Goal: Task Accomplishment & Management: Complete application form

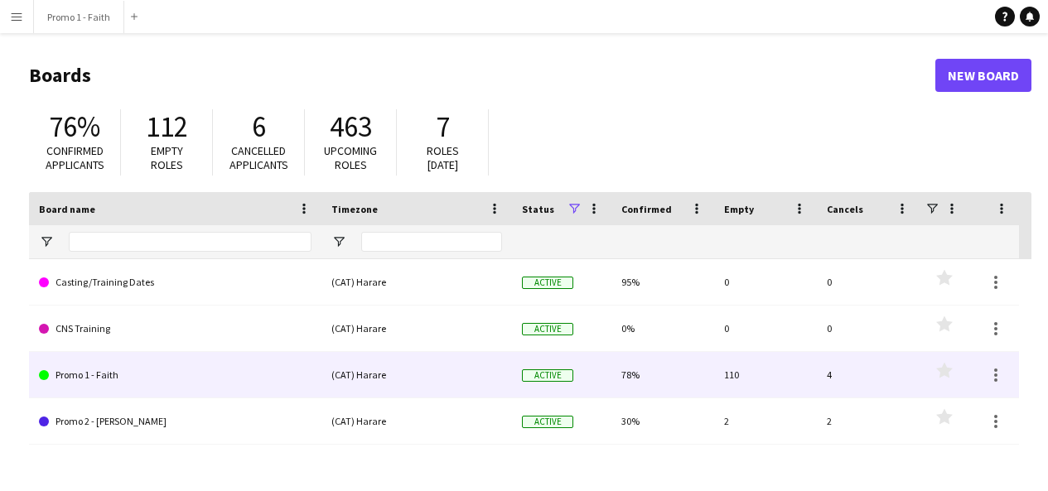
click at [109, 377] on link "Promo 1 - Faith" at bounding box center [175, 375] width 273 height 46
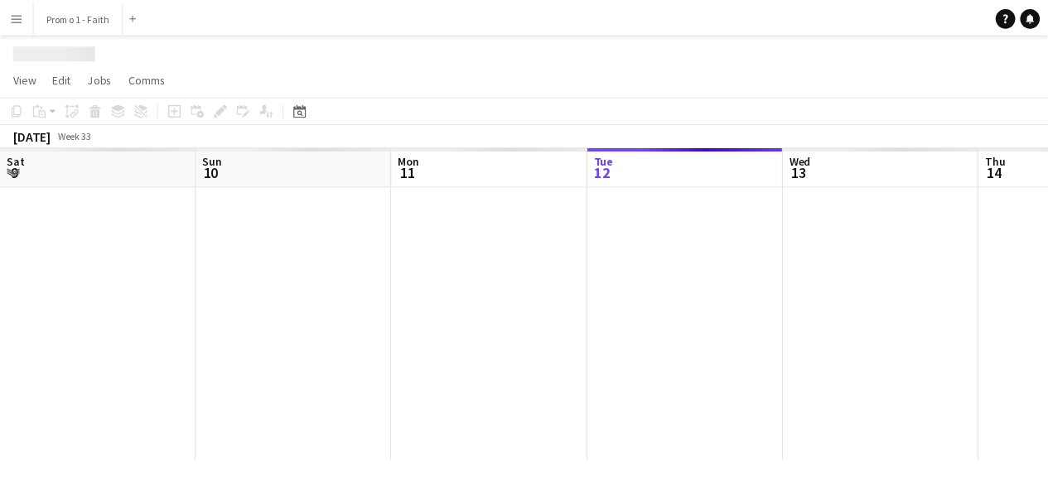
scroll to position [0, 396]
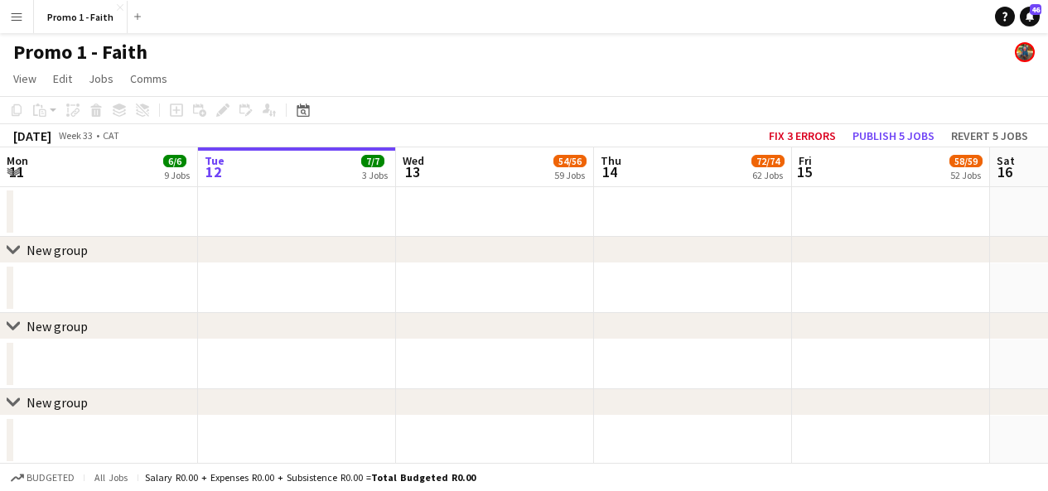
click at [21, 21] on app-icon "Menu" at bounding box center [16, 16] width 13 height 13
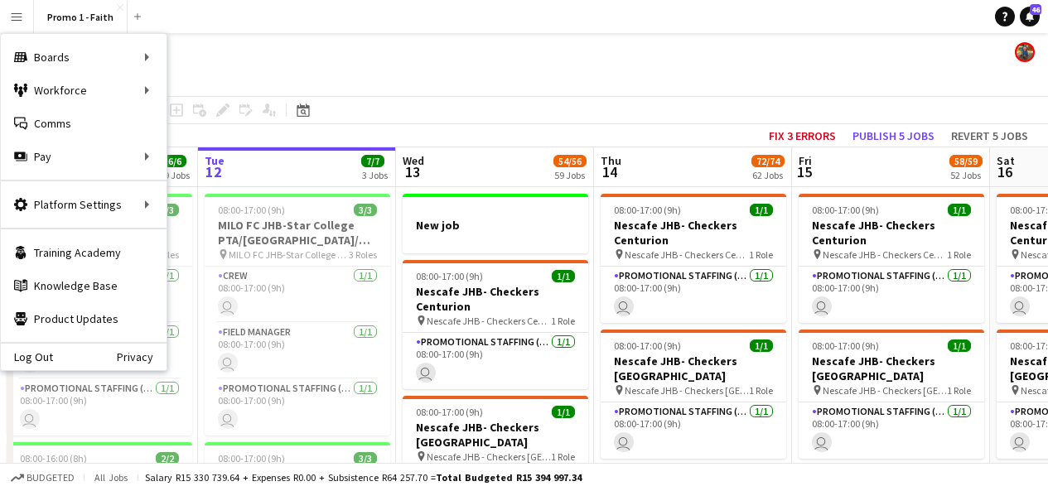
click at [14, 16] on app-icon "Menu" at bounding box center [16, 16] width 13 height 13
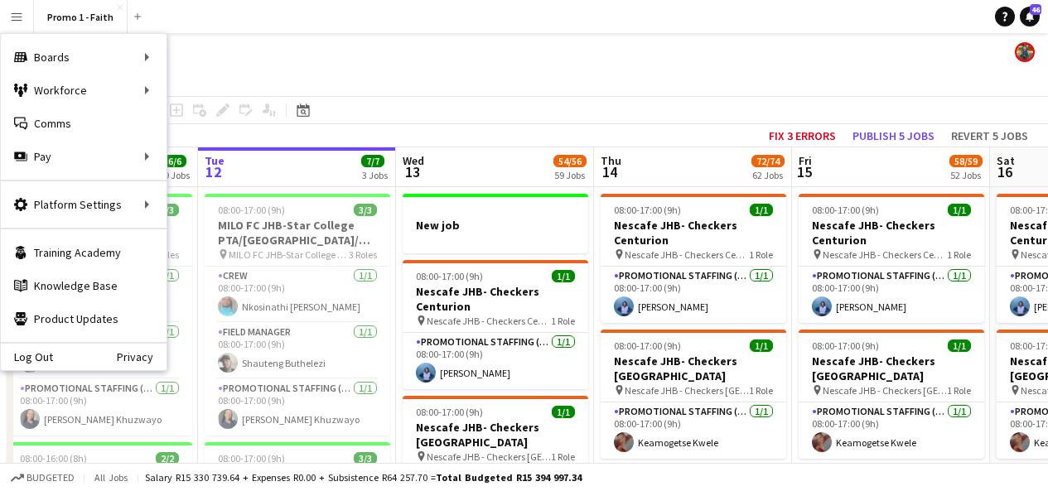
click at [18, 24] on button "Menu" at bounding box center [16, 16] width 33 height 33
click at [28, 353] on link "Log Out" at bounding box center [27, 357] width 52 height 13
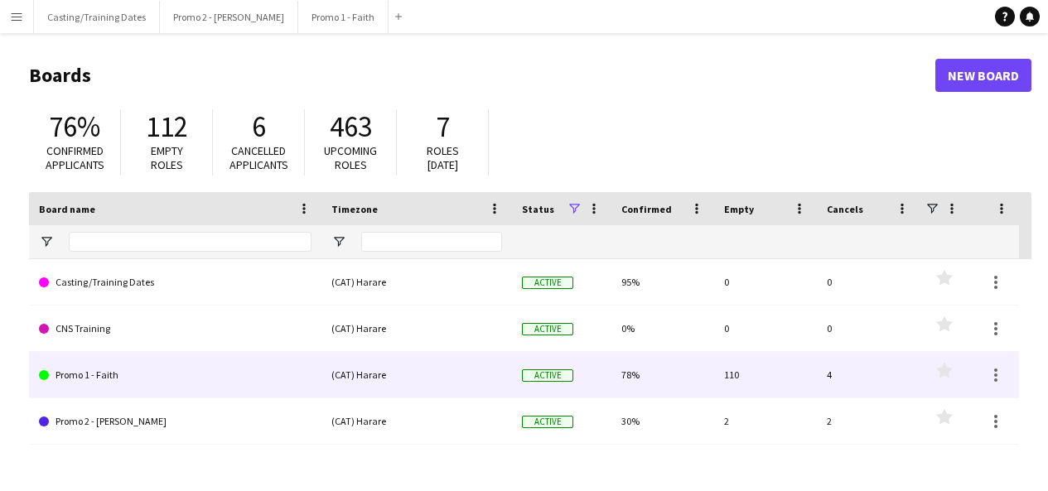
click at [105, 376] on link "Promo 1 - Faith" at bounding box center [175, 375] width 273 height 46
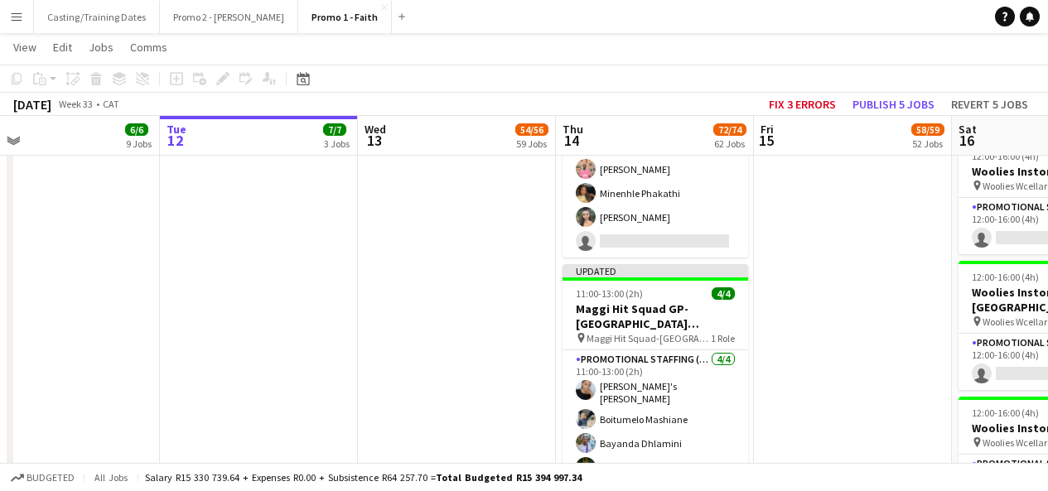
scroll to position [7524, 0]
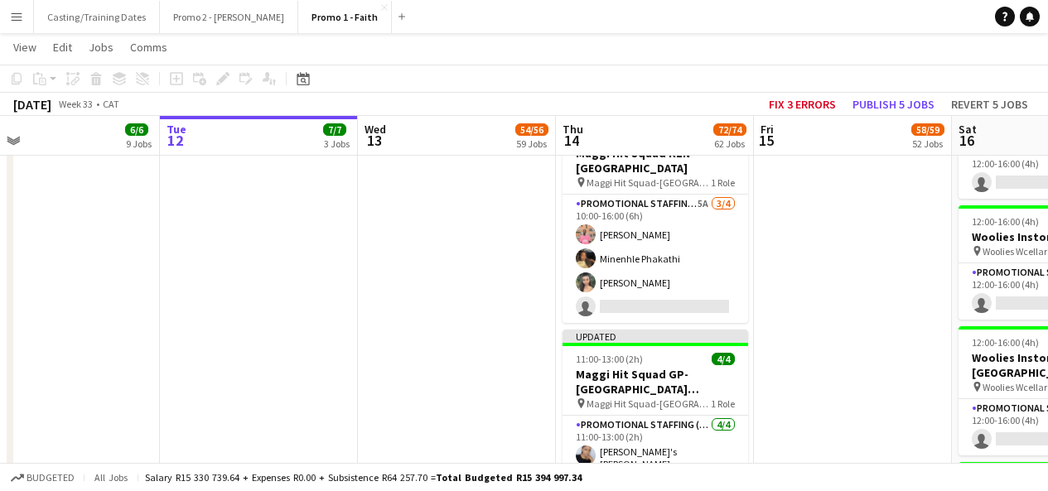
click at [17, 83] on icon "Copy" at bounding box center [16, 78] width 13 height 13
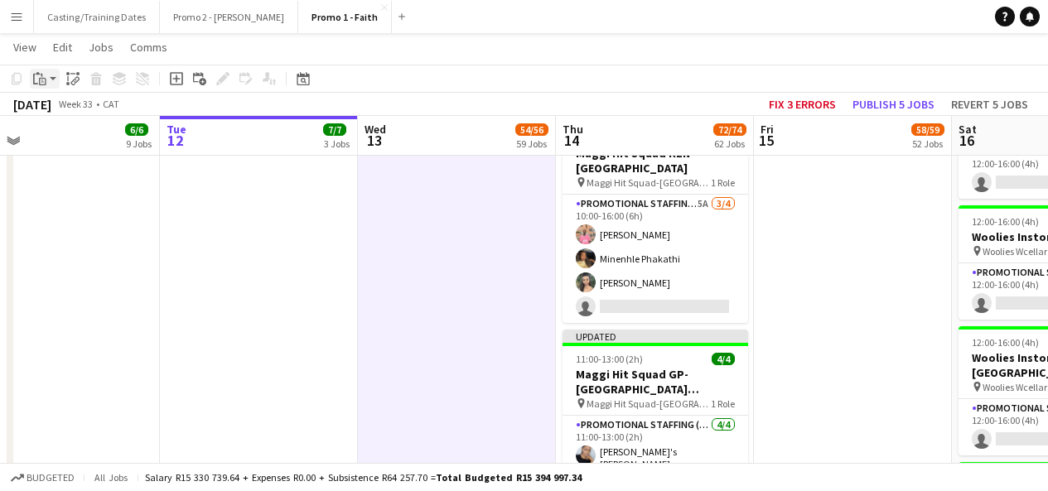
click at [51, 80] on app-action-btn "Paste" at bounding box center [45, 79] width 30 height 20
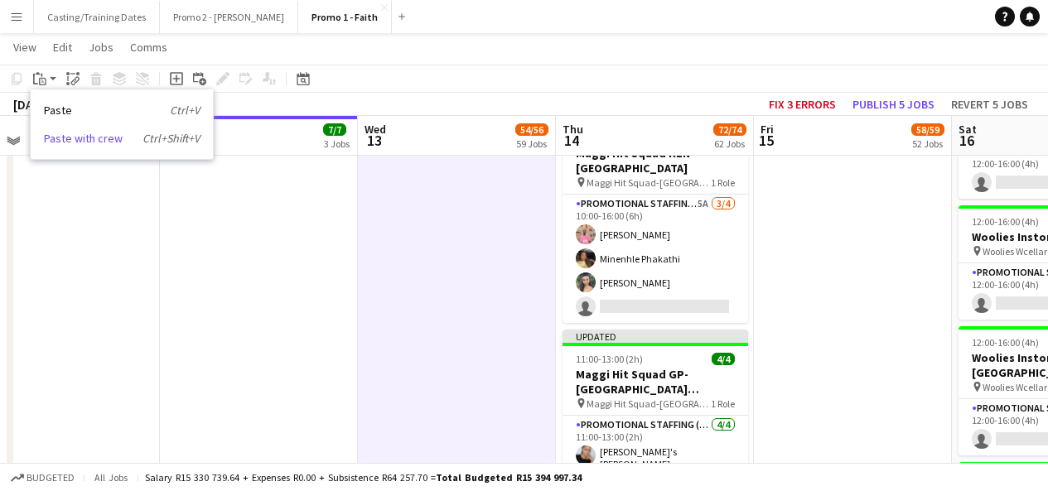
click at [113, 143] on link "Paste with crew Ctrl+Shift+V" at bounding box center [122, 138] width 156 height 15
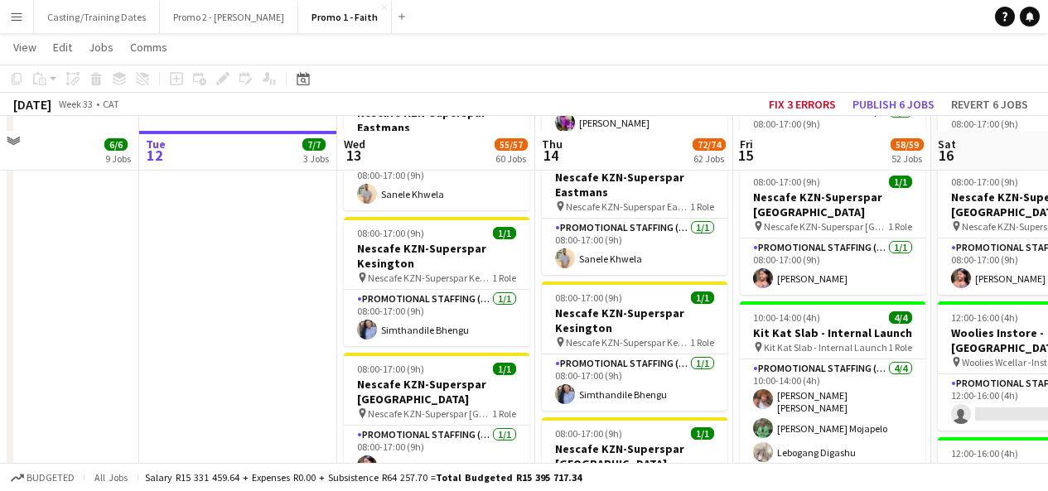
scroll to position [6898, 0]
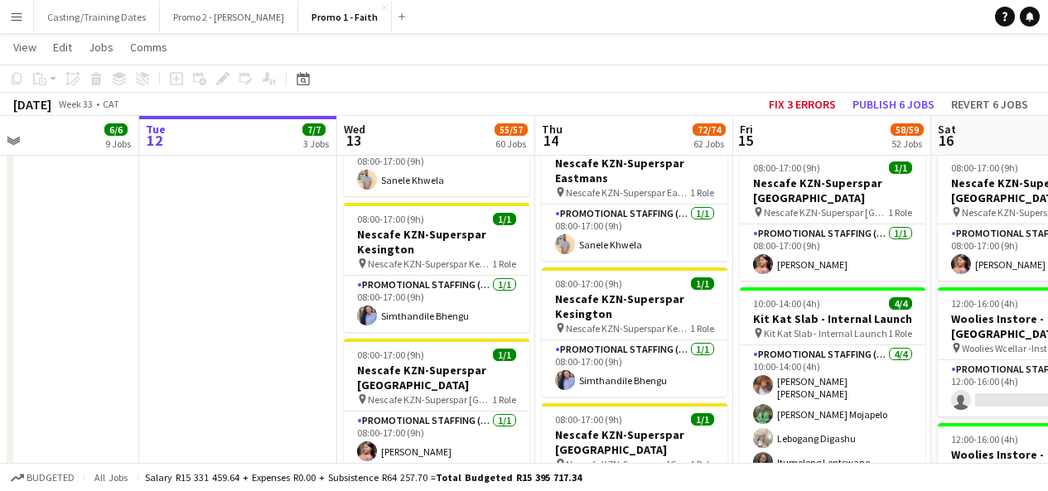
click at [224, 81] on icon "Edit" at bounding box center [222, 78] width 13 height 13
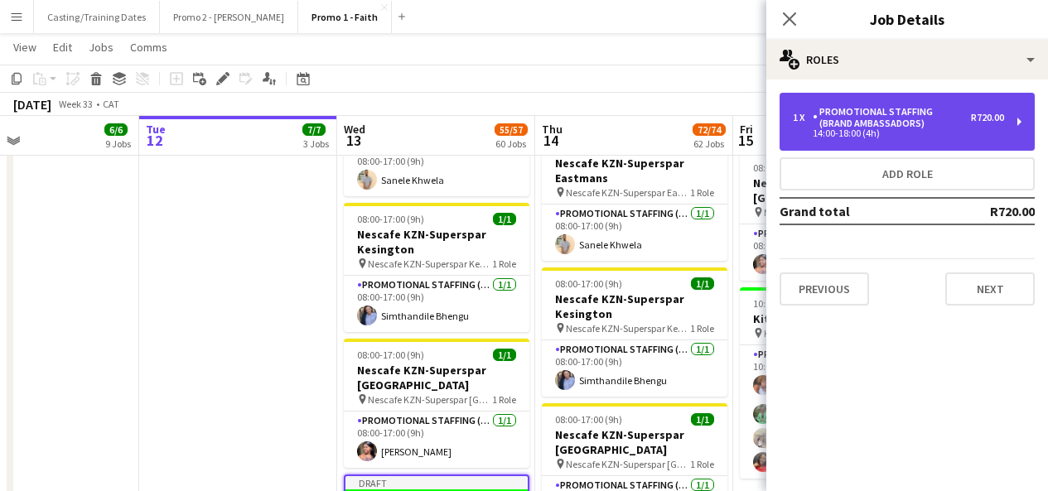
click at [874, 125] on div "Promotional Staffing (Brand Ambassadors)" at bounding box center [892, 117] width 158 height 23
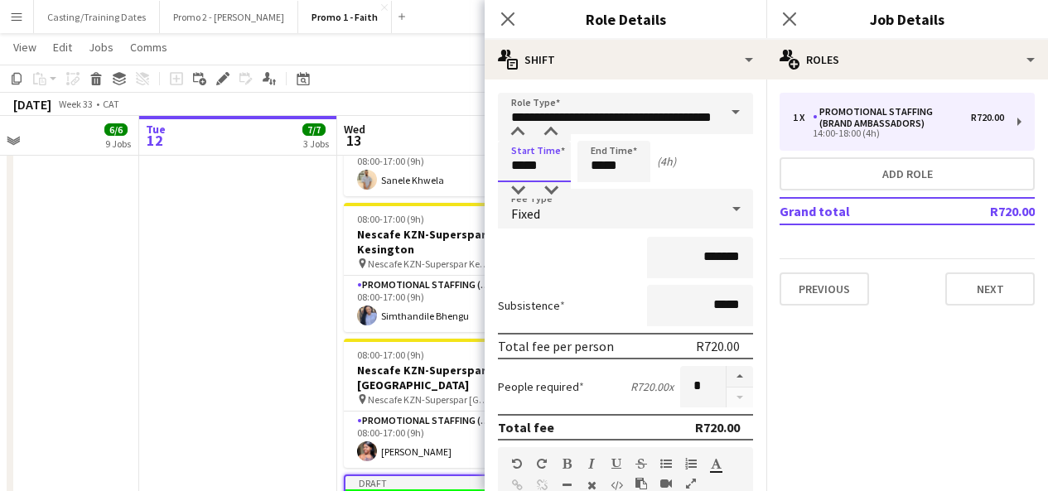
click at [522, 172] on input "*****" at bounding box center [534, 161] width 73 height 41
type input "*****"
click at [600, 164] on input "*****" at bounding box center [614, 161] width 73 height 41
click at [605, 166] on input "*****" at bounding box center [614, 161] width 73 height 41
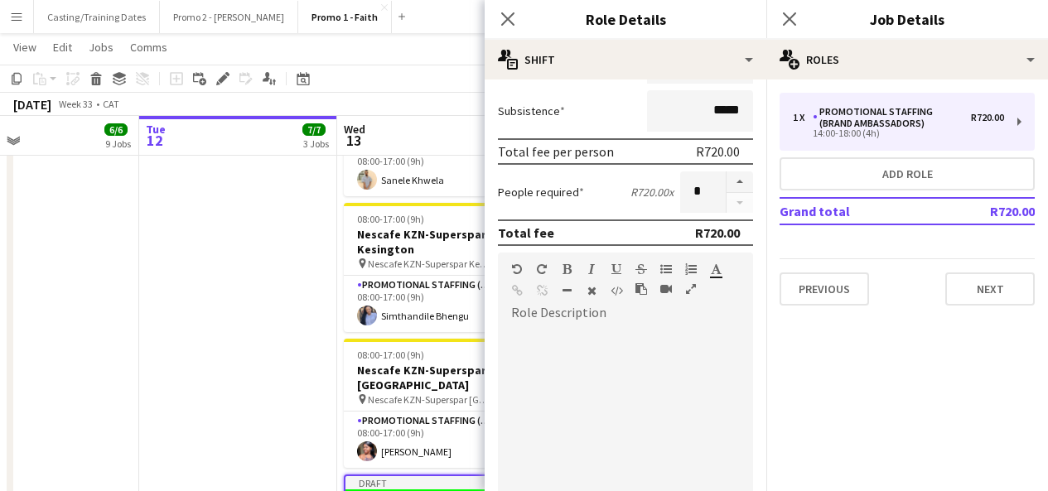
scroll to position [501, 0]
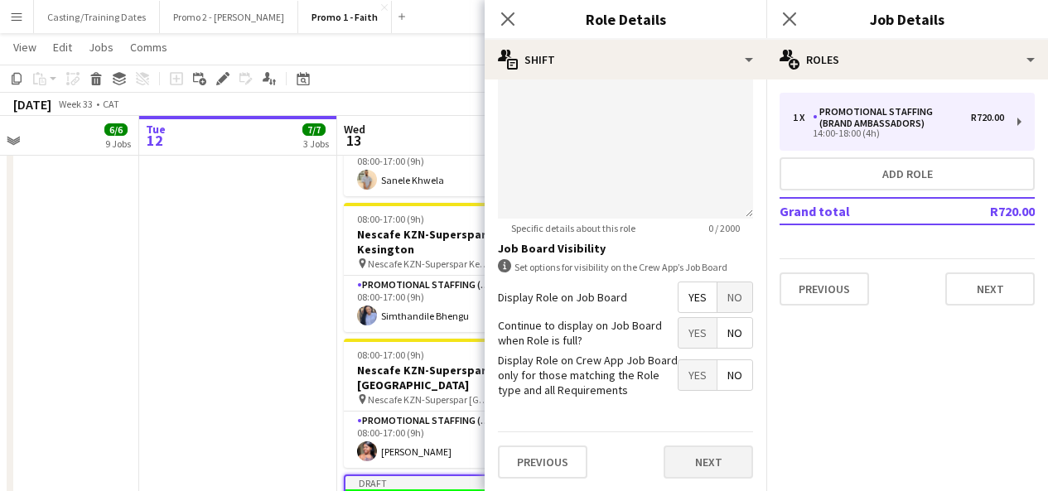
type input "*****"
click at [675, 465] on button "Next" at bounding box center [709, 462] width 90 height 33
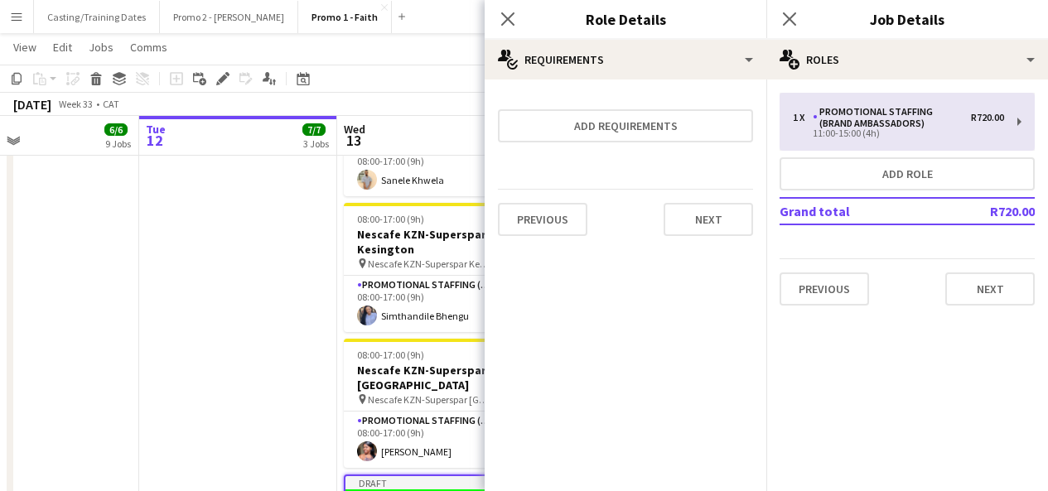
scroll to position [0, 0]
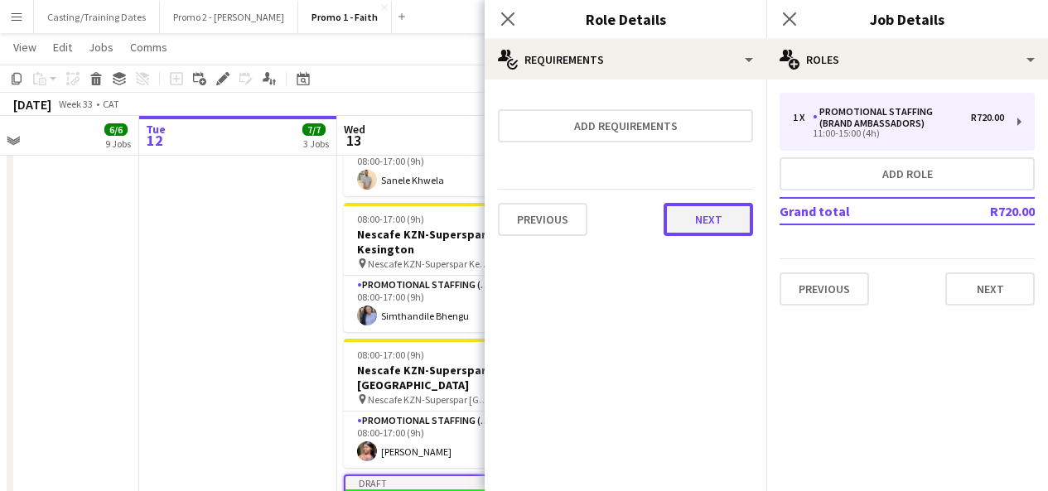
click at [699, 218] on button "Next" at bounding box center [709, 219] width 90 height 33
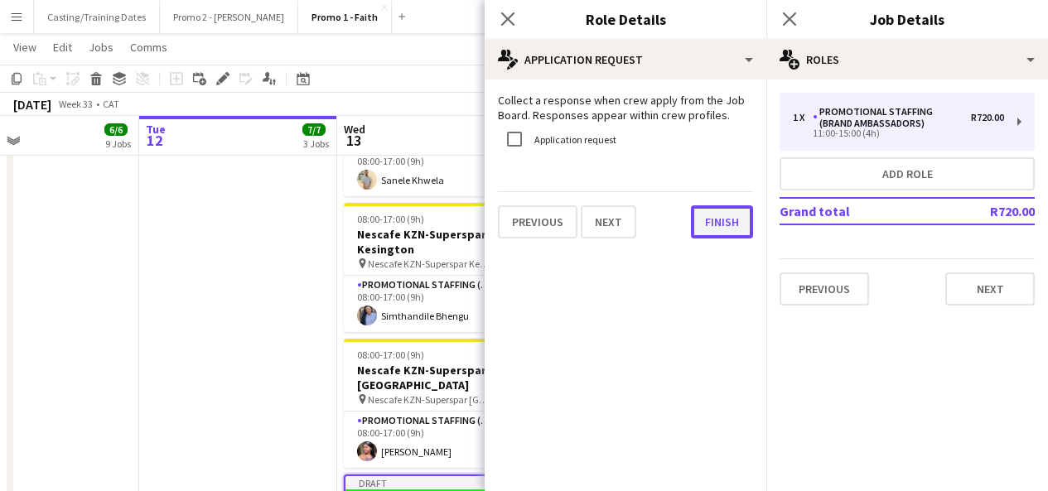
click at [732, 225] on button "Finish" at bounding box center [722, 222] width 62 height 33
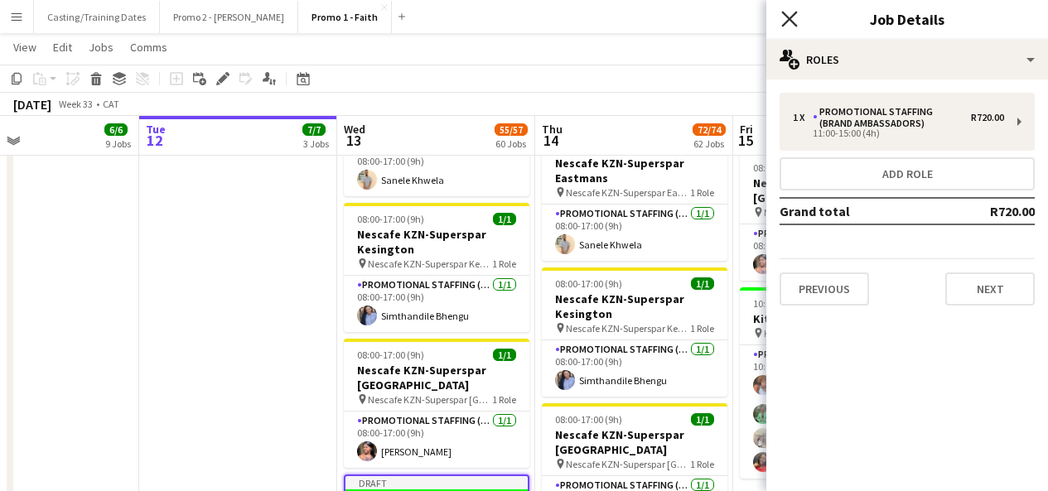
click at [790, 26] on icon "Close pop-in" at bounding box center [790, 19] width 16 height 16
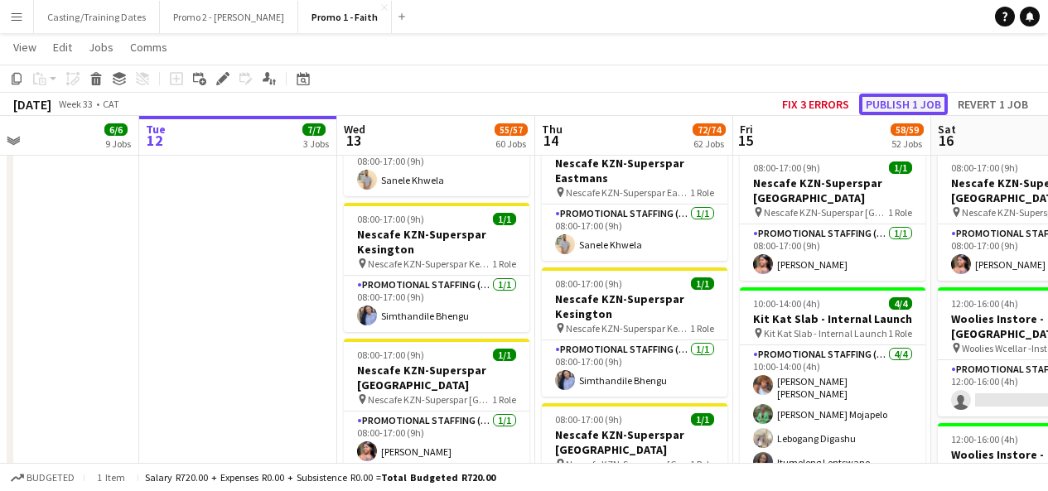
click at [898, 100] on button "Publish 1 job" at bounding box center [903, 105] width 89 height 22
